Goal: Task Accomplishment & Management: Use online tool/utility

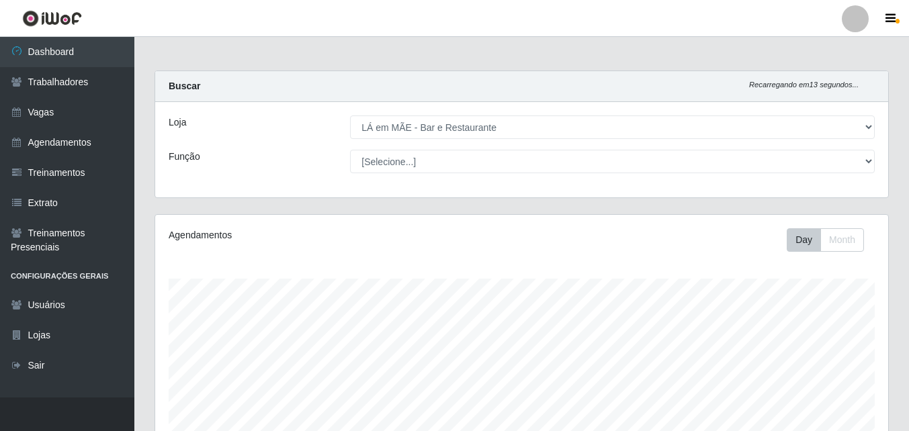
select select "265"
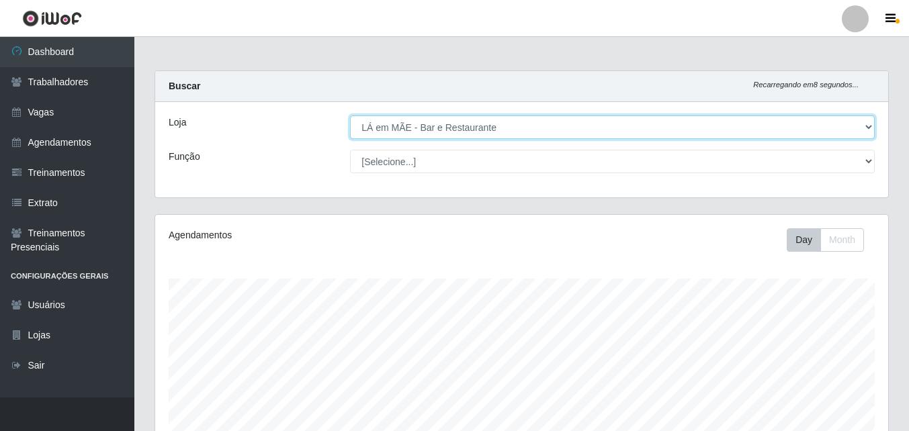
scroll to position [279, 733]
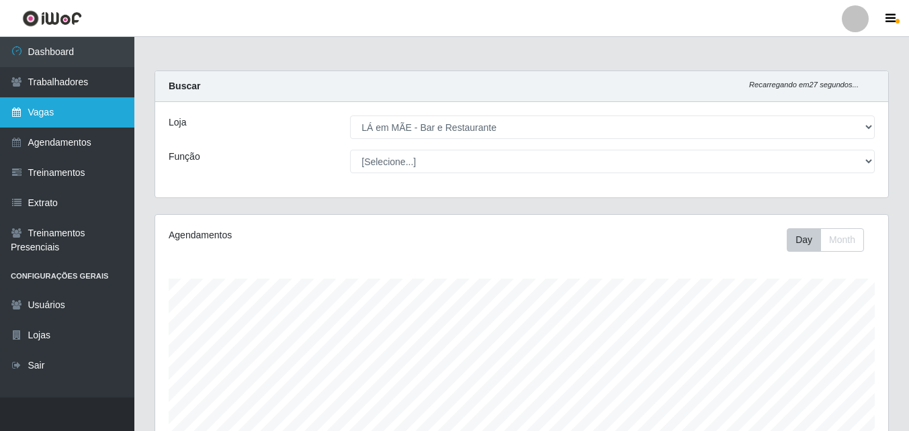
click at [48, 120] on link "Vagas" at bounding box center [67, 112] width 134 height 30
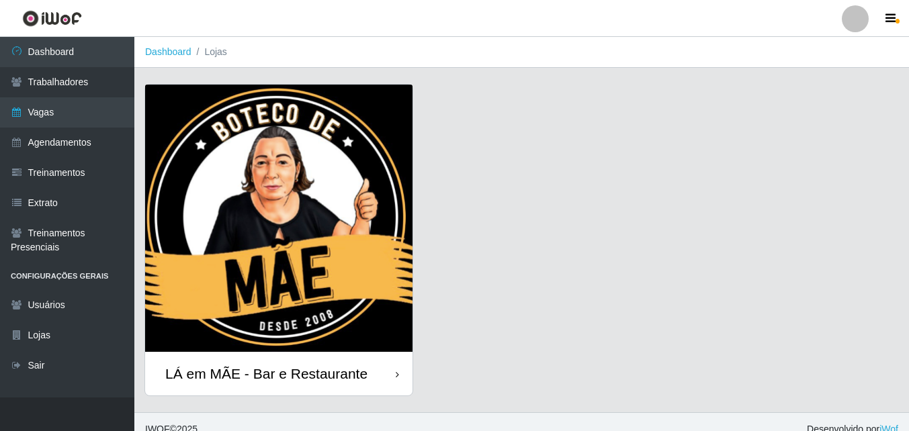
click at [293, 365] on div "LÁ em MÃE - Bar e Restaurante" at bounding box center [266, 373] width 202 height 17
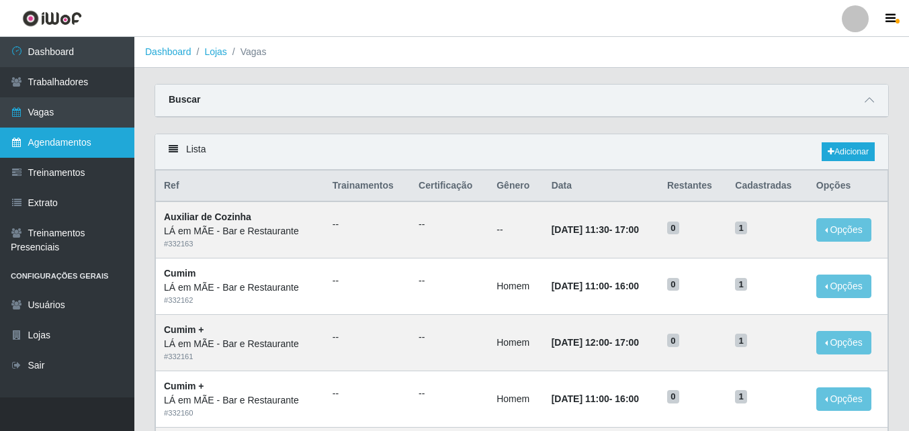
click at [78, 138] on link "Agendamentos" at bounding box center [67, 143] width 134 height 30
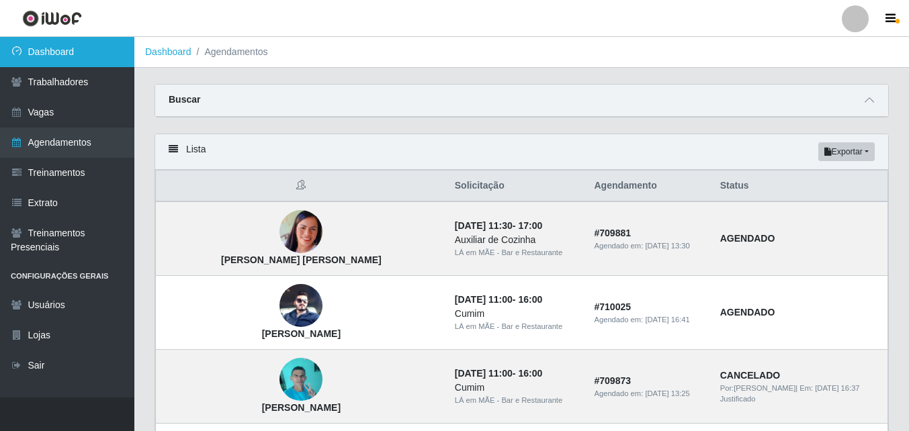
click at [35, 52] on link "Dashboard" at bounding box center [67, 52] width 134 height 30
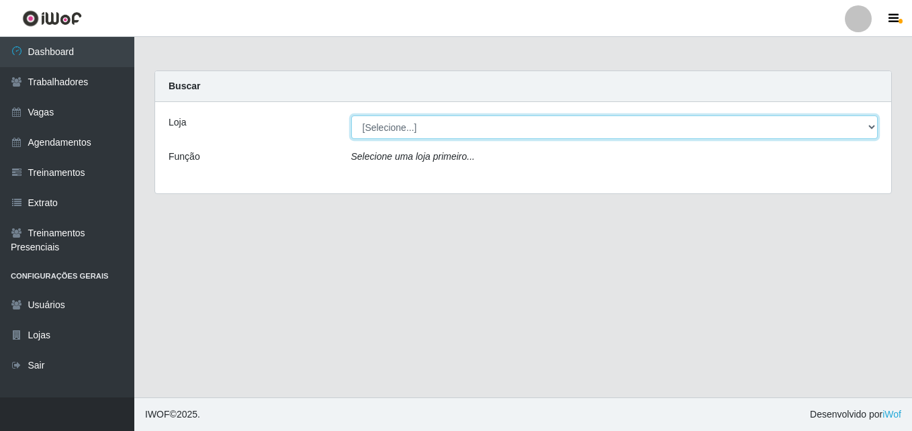
click at [360, 138] on select "[Selecione...] LÁ em MÃE - Bar e Restaurante" at bounding box center [614, 127] width 527 height 24
select select "265"
click at [351, 115] on select "[Selecione...] LÁ em MÃE - Bar e Restaurante" at bounding box center [614, 127] width 527 height 24
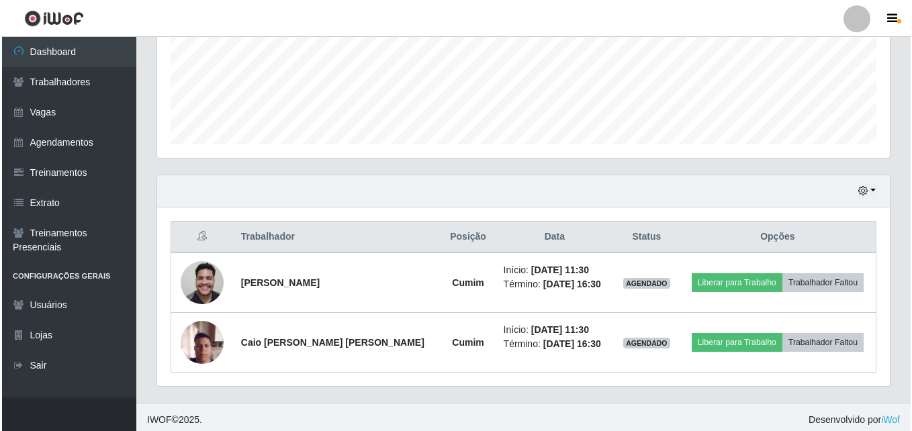
scroll to position [341, 0]
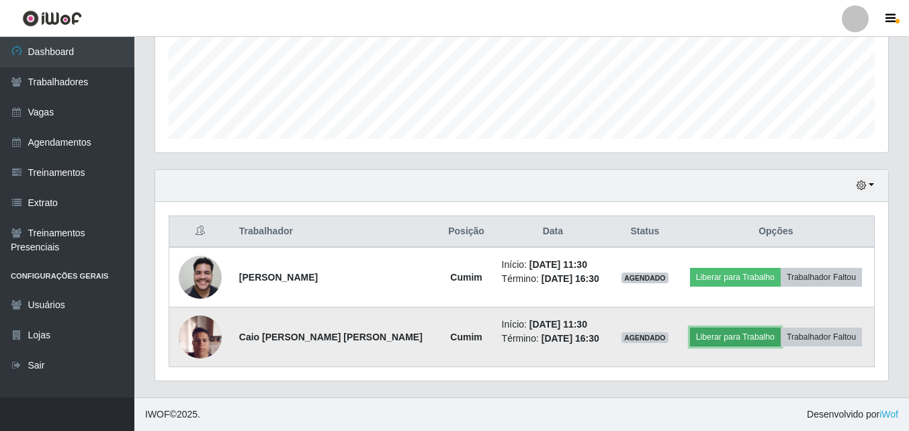
click at [727, 341] on button "Liberar para Trabalho" at bounding box center [735, 337] width 91 height 19
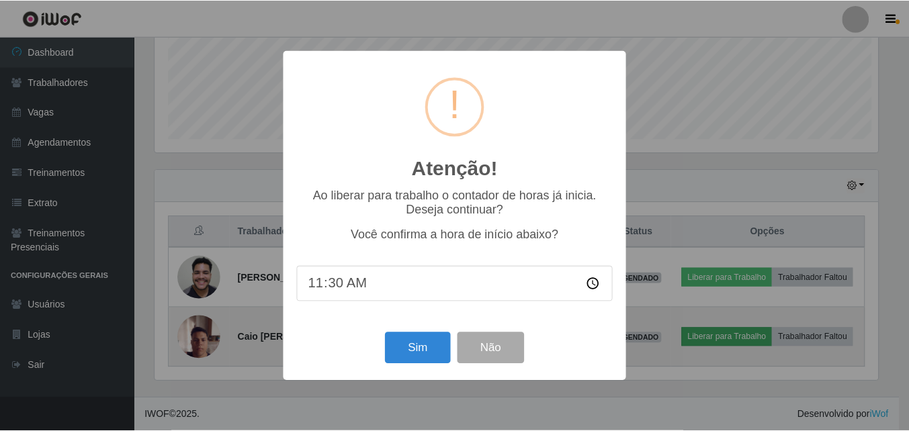
scroll to position [279, 726]
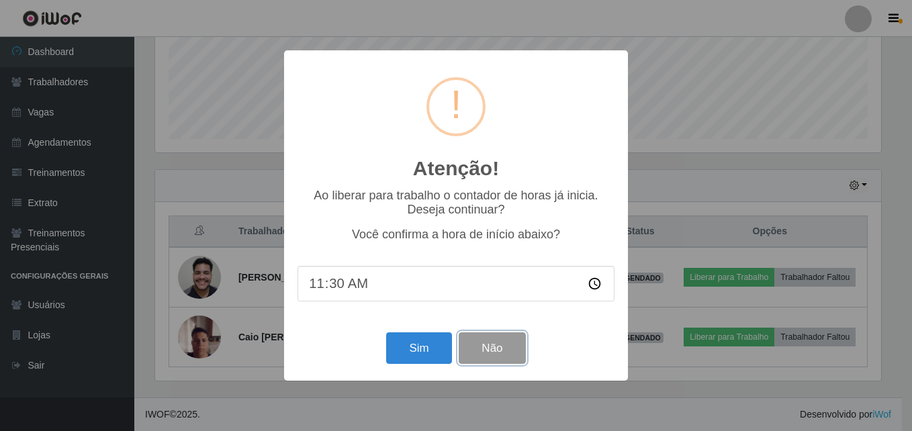
click at [487, 364] on button "Não" at bounding box center [492, 348] width 66 height 32
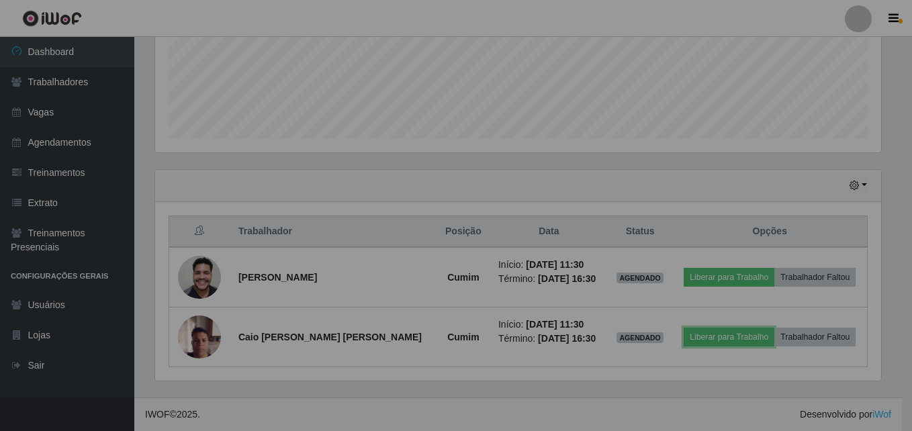
scroll to position [279, 733]
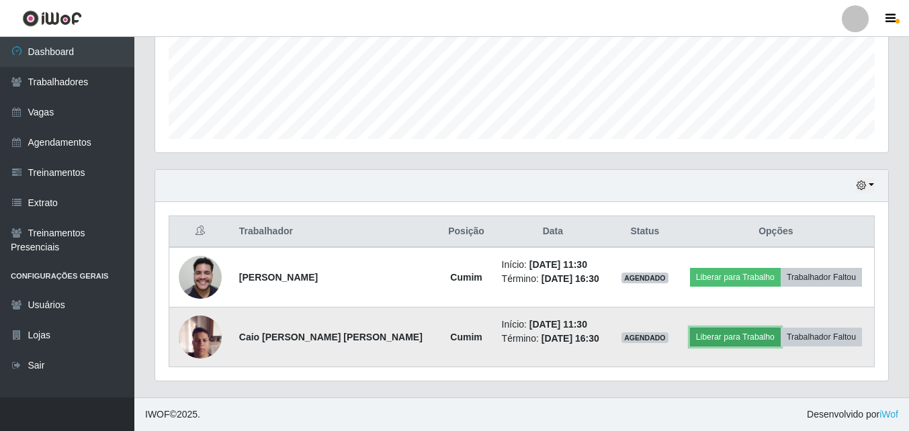
click at [703, 334] on button "Liberar para Trabalho" at bounding box center [735, 337] width 91 height 19
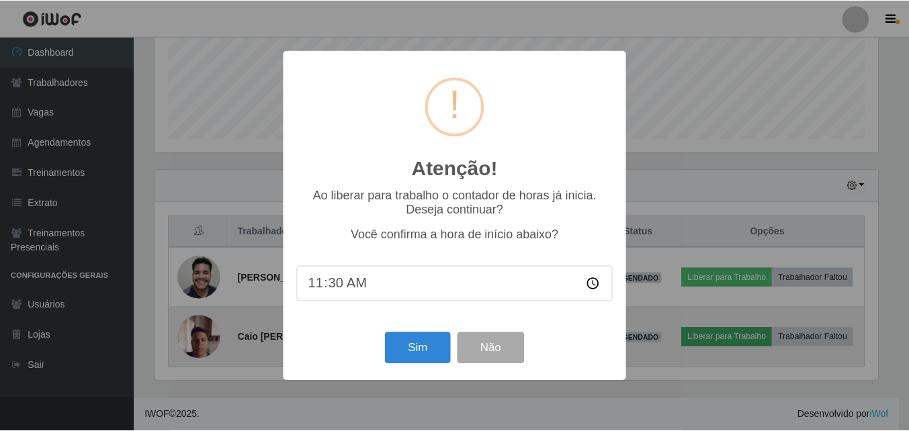
scroll to position [279, 726]
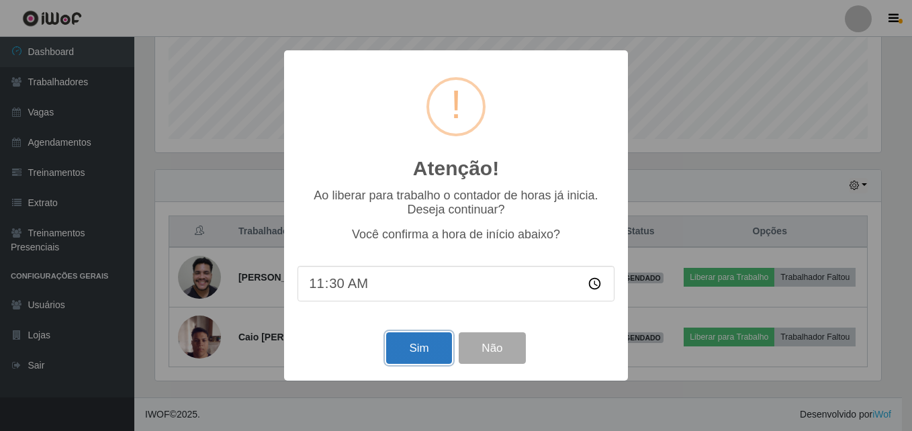
click at [424, 351] on button "Sim" at bounding box center [418, 348] width 65 height 32
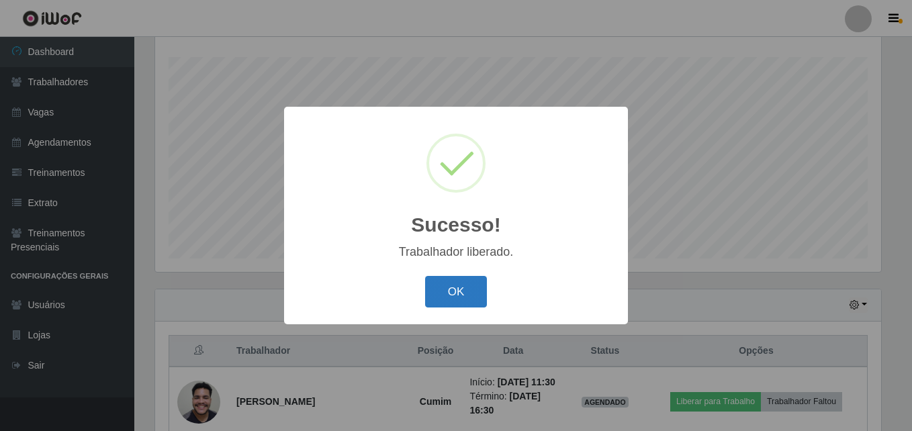
click at [459, 299] on button "OK" at bounding box center [456, 292] width 62 height 32
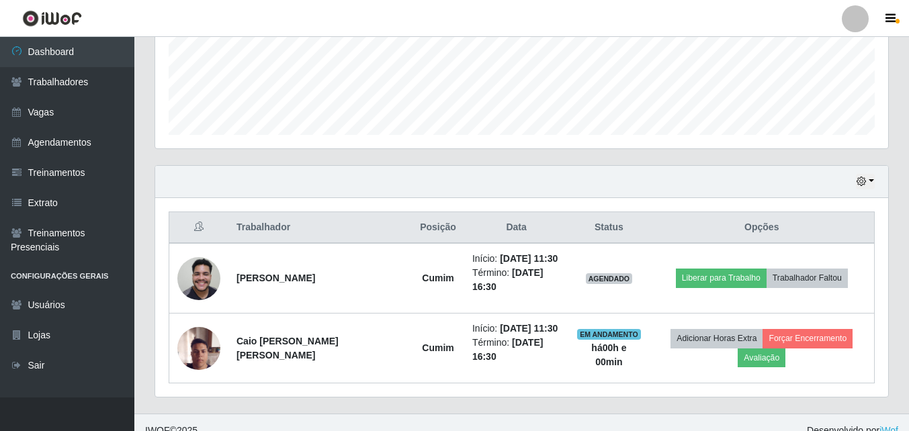
scroll to position [361, 0]
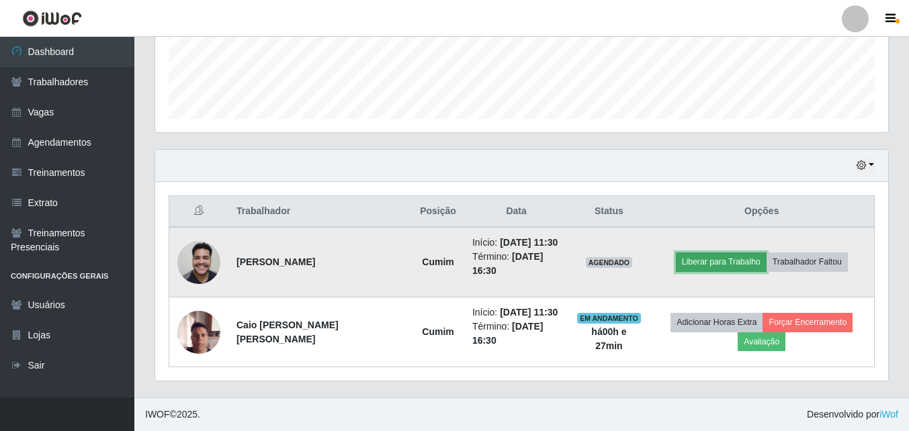
click at [676, 255] on button "Liberar para Trabalho" at bounding box center [721, 261] width 91 height 19
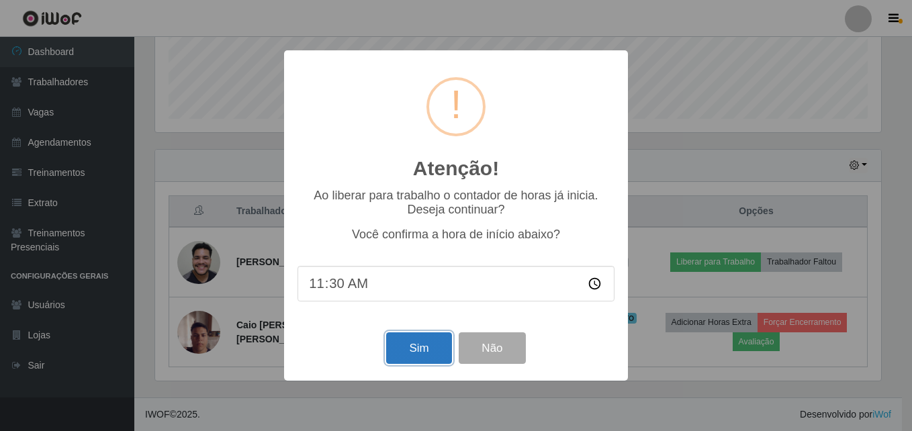
click at [414, 348] on button "Sim" at bounding box center [418, 348] width 65 height 32
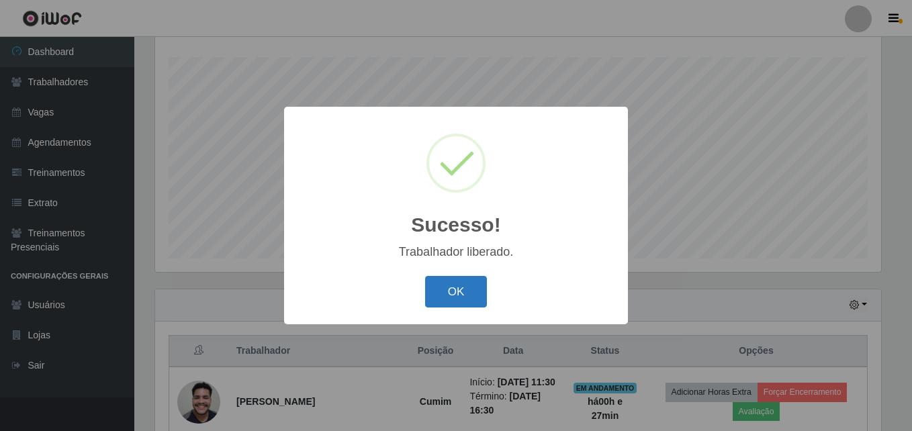
click at [445, 283] on button "OK" at bounding box center [456, 292] width 62 height 32
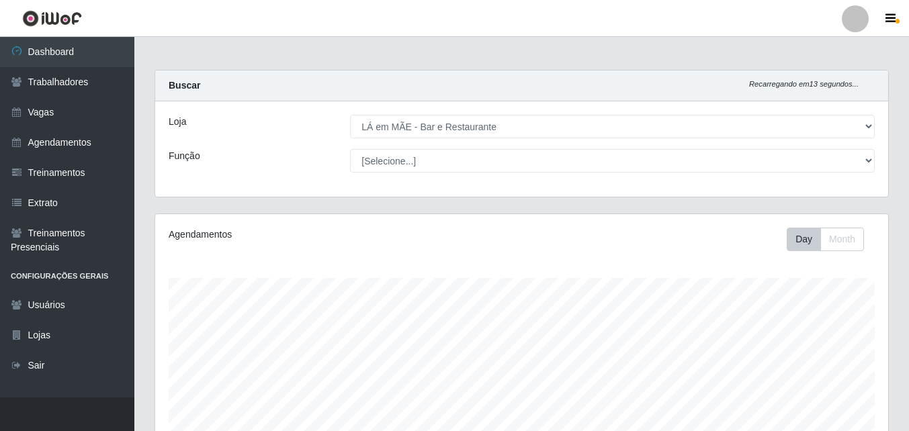
scroll to position [0, 0]
